Goal: Transaction & Acquisition: Subscribe to service/newsletter

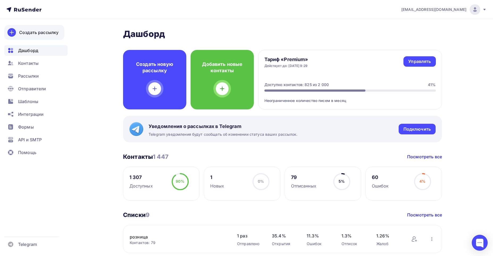
click at [28, 32] on div "Создать рассылку" at bounding box center [38, 32] width 39 height 6
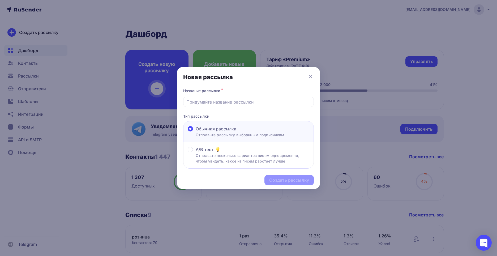
click at [44, 31] on div at bounding box center [248, 128] width 497 height 256
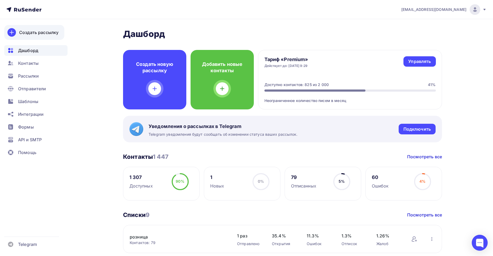
click at [49, 32] on div "Создать рассылку" at bounding box center [38, 32] width 39 height 6
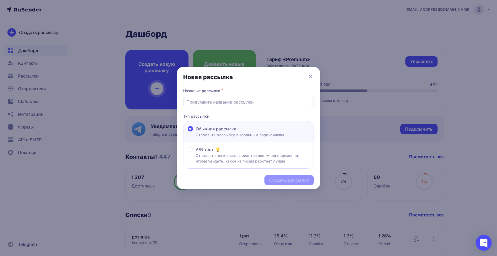
click at [198, 100] on input "text" at bounding box center [248, 102] width 125 height 6
type input "Информация"
click at [280, 182] on div "Создать рассылку" at bounding box center [289, 180] width 40 height 6
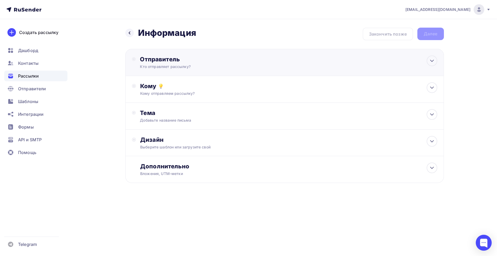
click at [171, 61] on div "Отправитель" at bounding box center [197, 59] width 115 height 7
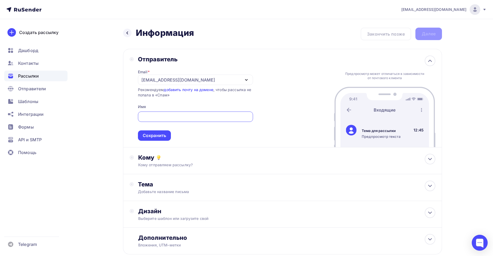
click at [151, 113] on div at bounding box center [195, 117] width 115 height 10
type input "[PERSON_NAME]"
click at [149, 133] on div "Сохранить" at bounding box center [154, 136] width 23 height 6
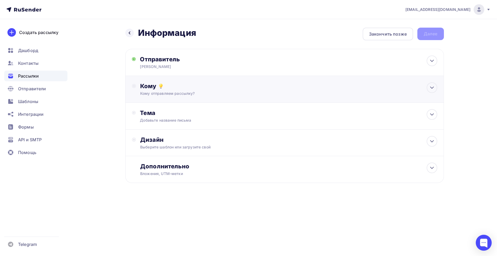
click at [148, 85] on div "Кому" at bounding box center [288, 85] width 297 height 7
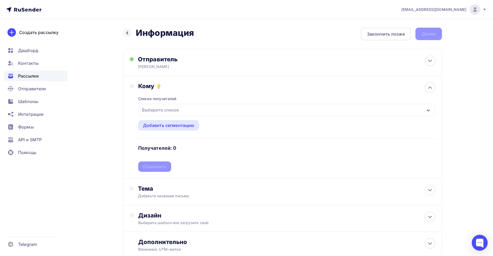
click at [428, 109] on icon "button" at bounding box center [428, 110] width 4 height 4
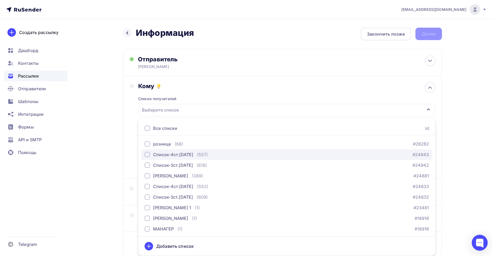
click at [150, 153] on div "Список-4ст.[DATE]" at bounding box center [168, 154] width 49 height 6
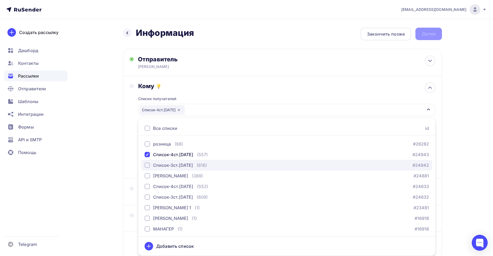
click at [146, 164] on div "button" at bounding box center [146, 165] width 5 height 5
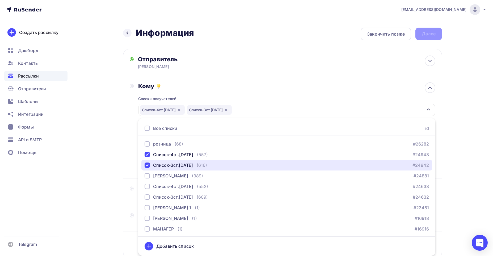
click at [251, 108] on div "Список-4ст.[DATE] Список-3ст.[DATE]" at bounding box center [286, 110] width 296 height 12
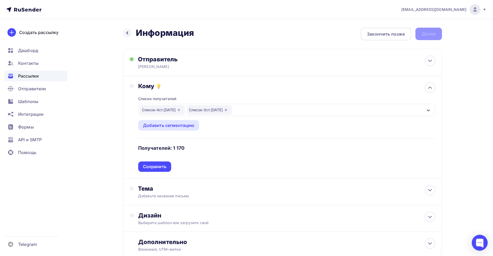
click at [147, 163] on div "Сохранить" at bounding box center [154, 166] width 33 height 10
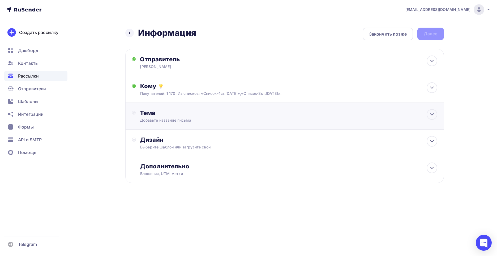
click at [150, 112] on div "Тема" at bounding box center [192, 112] width 105 height 7
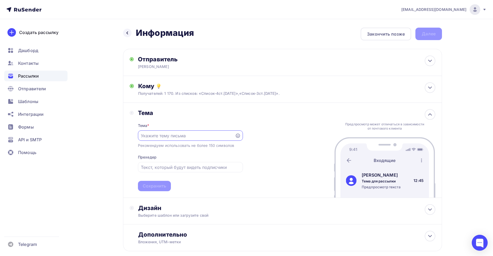
drag, startPoint x: 148, startPoint y: 134, endPoint x: 151, endPoint y: 131, distance: 3.9
click at [149, 133] on input "text" at bounding box center [186, 136] width 91 height 6
type input "ПОВЫШЕНИЕ ЦЕН."
click at [147, 182] on div "Сохранить" at bounding box center [154, 186] width 33 height 10
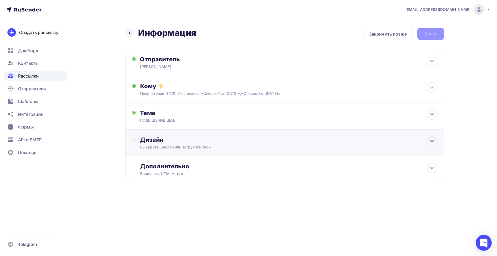
click at [148, 139] on div "Дизайн" at bounding box center [288, 139] width 297 height 7
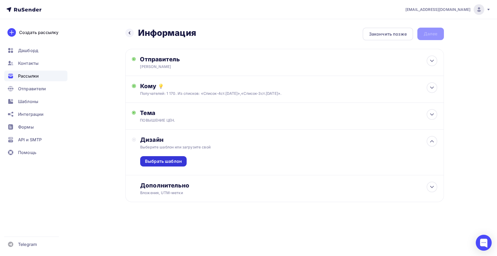
click at [168, 161] on div "Выбрать шаблон" at bounding box center [163, 161] width 37 height 6
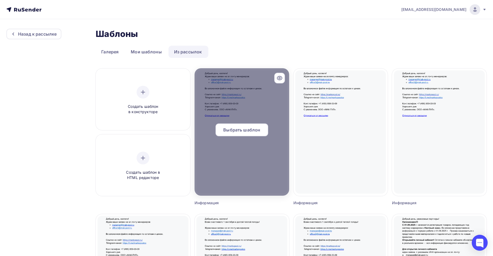
drag, startPoint x: 220, startPoint y: 112, endPoint x: 233, endPoint y: 140, distance: 30.7
click at [220, 113] on div at bounding box center [241, 131] width 95 height 127
click at [237, 130] on span "Выбрать шаблон" at bounding box center [241, 130] width 37 height 6
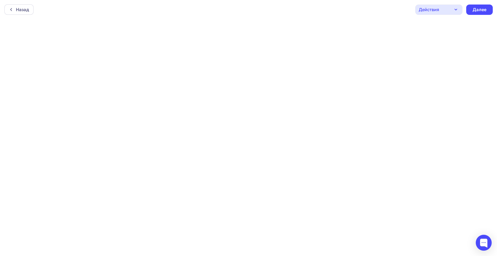
click at [235, 127] on div at bounding box center [248, 137] width 497 height 237
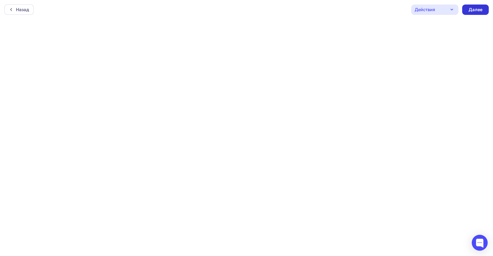
click at [473, 10] on div "Далее" at bounding box center [475, 10] width 14 height 6
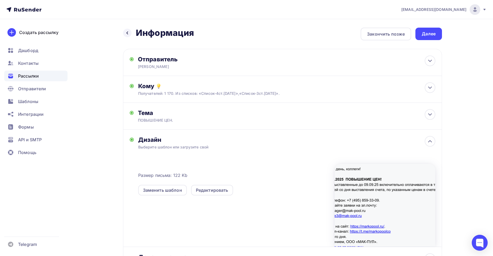
click at [425, 33] on div "Далее" at bounding box center [428, 34] width 14 height 6
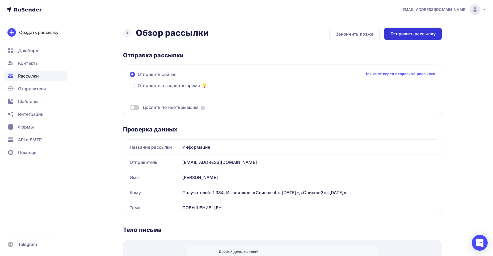
click at [413, 32] on div "Отправить рассылку" at bounding box center [412, 34] width 45 height 6
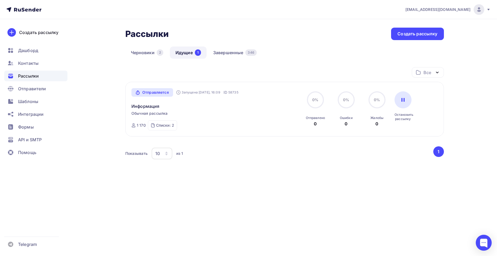
drag, startPoint x: 222, startPoint y: 81, endPoint x: 226, endPoint y: 66, distance: 15.7
click at [222, 80] on div "Все Все папки Создать новую папку" at bounding box center [284, 74] width 319 height 15
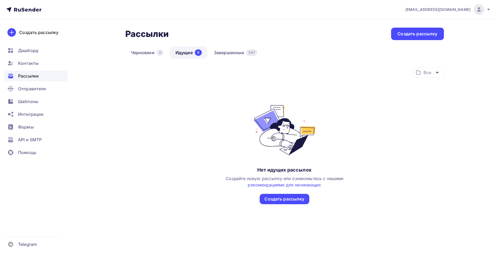
drag, startPoint x: 0, startPoint y: 0, endPoint x: 225, endPoint y: 52, distance: 231.5
click at [225, 52] on link "Завершенные 347" at bounding box center [235, 52] width 54 height 12
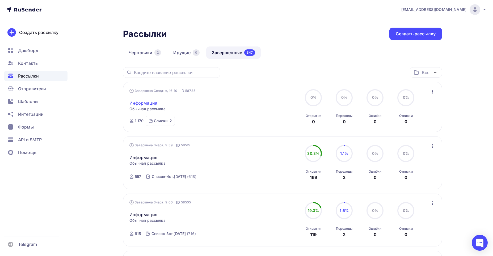
click at [145, 102] on link "Информация" at bounding box center [143, 103] width 28 height 6
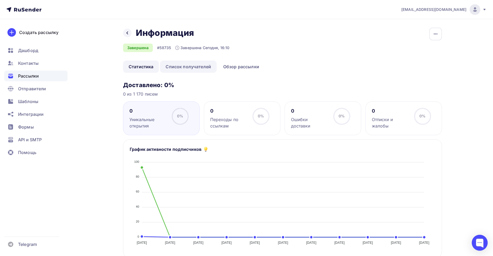
click at [186, 64] on link "Список получателей" at bounding box center [188, 67] width 57 height 12
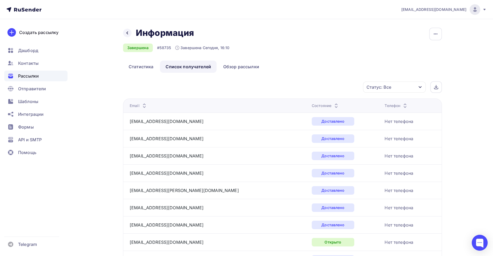
click at [145, 102] on th "Email" at bounding box center [216, 106] width 186 height 14
click at [143, 105] on icon at bounding box center [144, 107] width 6 height 6
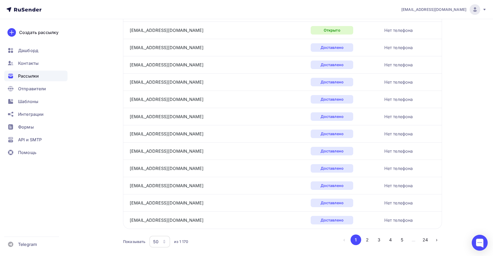
scroll to position [761, 0]
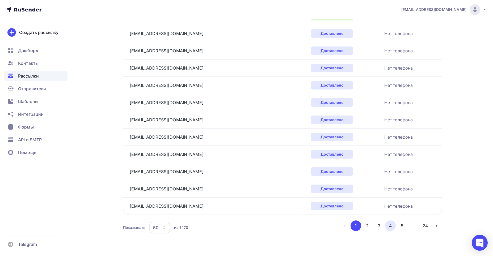
click at [392, 226] on button "4" at bounding box center [390, 225] width 11 height 11
click at [401, 226] on button "5" at bounding box center [402, 225] width 11 height 11
click at [401, 225] on button "6" at bounding box center [402, 225] width 11 height 11
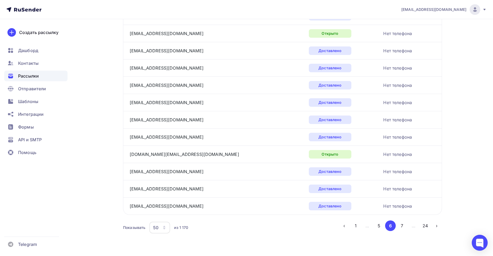
click at [401, 226] on button "7" at bounding box center [402, 225] width 11 height 11
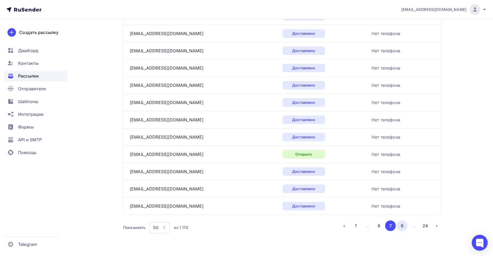
click at [401, 225] on button "8" at bounding box center [402, 225] width 11 height 11
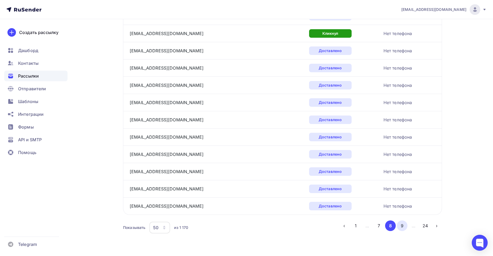
click at [403, 224] on button "9" at bounding box center [402, 225] width 11 height 11
click at [399, 226] on button "10" at bounding box center [402, 225] width 11 height 11
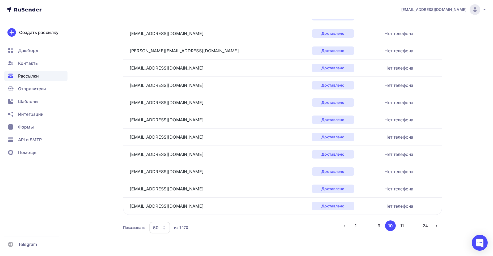
click at [402, 226] on button "11" at bounding box center [402, 225] width 11 height 11
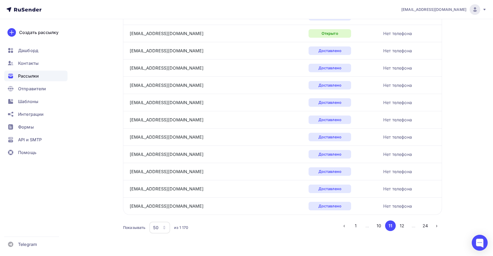
drag, startPoint x: 401, startPoint y: 227, endPoint x: 395, endPoint y: 226, distance: 5.3
click at [401, 226] on button "12" at bounding box center [402, 225] width 11 height 11
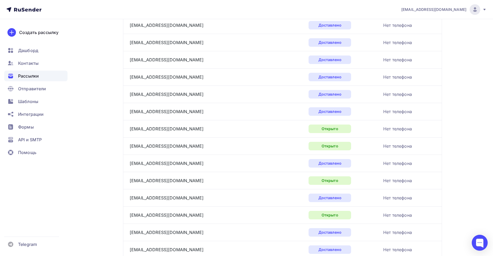
scroll to position [161, 0]
